Goal: Find contact information: Find contact information

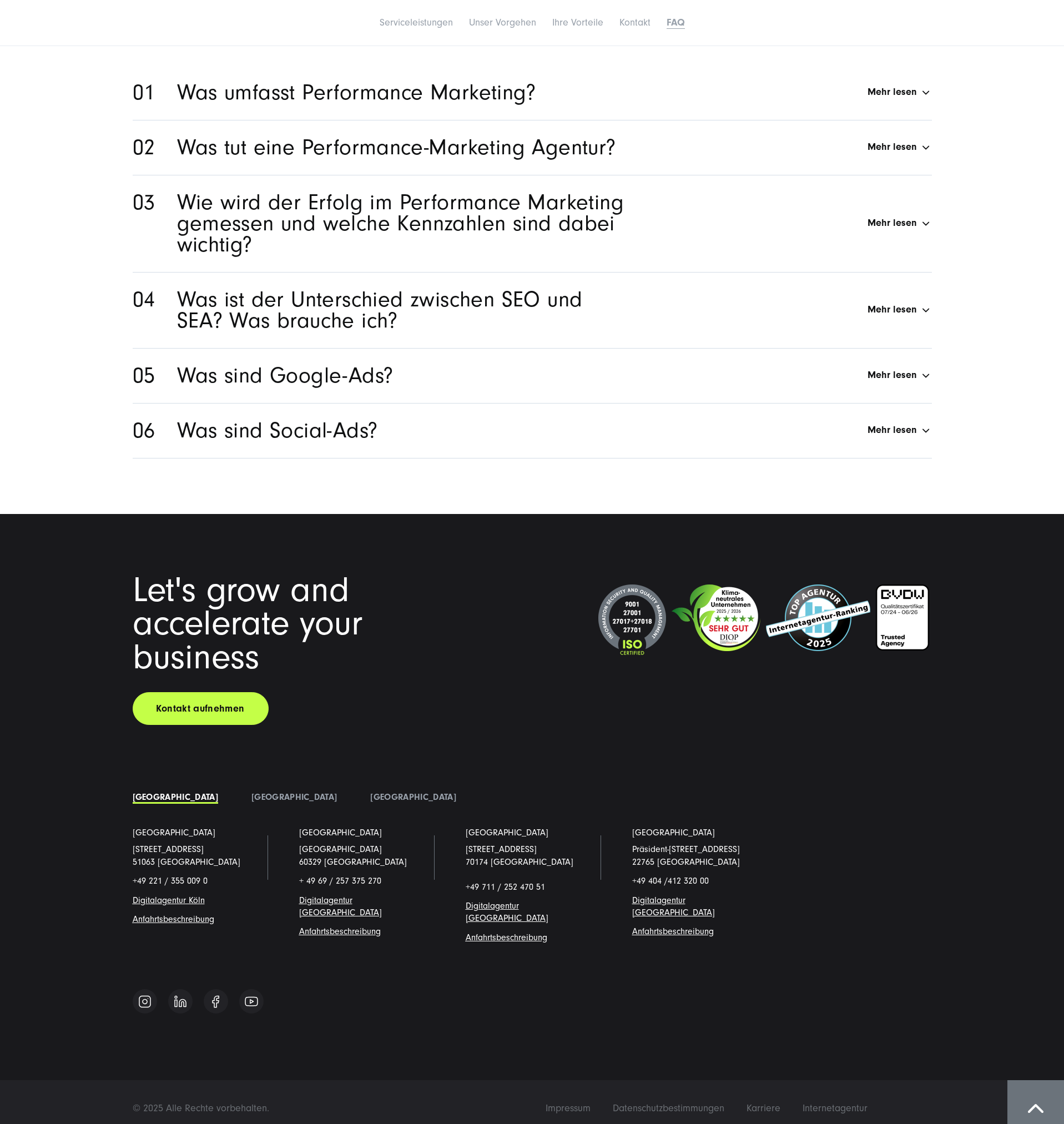
scroll to position [5153, 0]
click at [582, 1102] on span "Impressum" at bounding box center [568, 1108] width 45 height 12
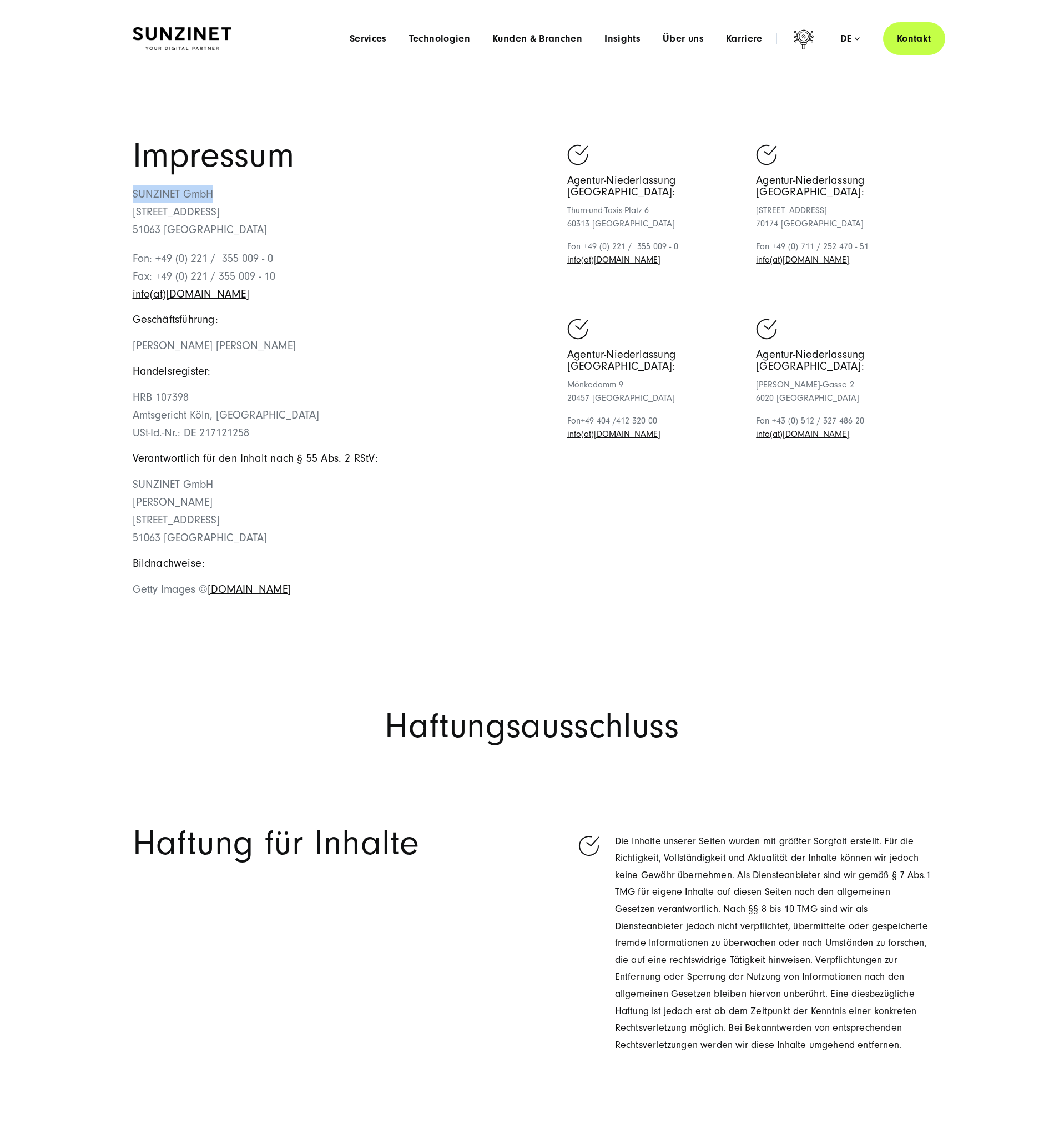
drag, startPoint x: 219, startPoint y: 193, endPoint x: 121, endPoint y: 186, distance: 98.2
click at [121, 186] on div "Impressum SUNZINET GmbH Schanzenstraße 23 51063 Köln Fon: +49 (0) 221 / 355 009…" at bounding box center [532, 374] width 844 height 470
copy p "SUNZINET GmbH"
click at [164, 291] on link "info(at)sunzinet.com" at bounding box center [191, 294] width 117 height 12
click at [174, 292] on link "info(at)sunzinet.com" at bounding box center [191, 294] width 117 height 12
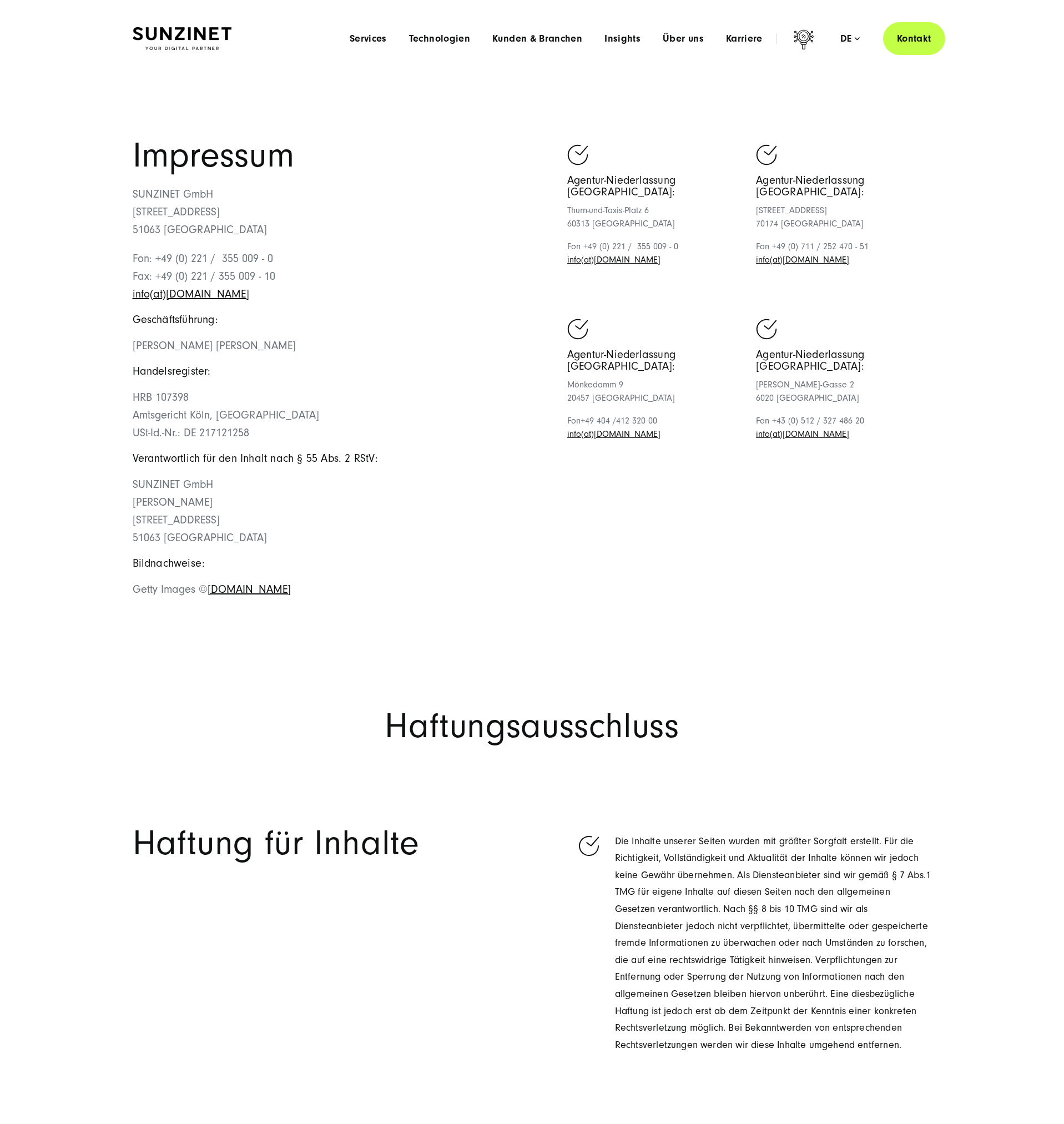
click at [215, 308] on div "Impressum SUNZINET GmbH Schanzenstraße 23 51063 Köln Fon: +49 (0) 221 / 355 009…" at bounding box center [332, 374] width 399 height 470
drag, startPoint x: 244, startPoint y: 301, endPoint x: 130, endPoint y: 290, distance: 114.5
click at [130, 290] on div "Impressum SUNZINET GmbH Schanzenstraße 23 51063 Köln Fon: +49 (0) 221 / 355 009…" at bounding box center [532, 374] width 844 height 470
copy link "info(at)sunzinet.com"
